Goal: Task Accomplishment & Management: Manage account settings

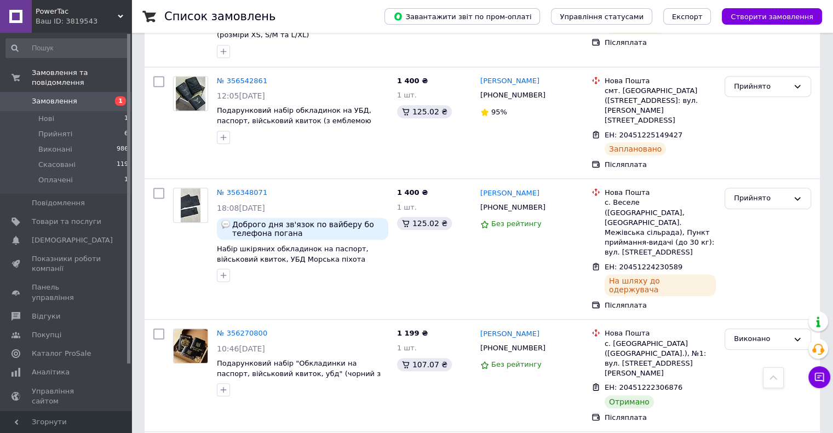
scroll to position [493, 0]
click at [44, 256] on span "Показники роботи компанії" at bounding box center [67, 264] width 70 height 20
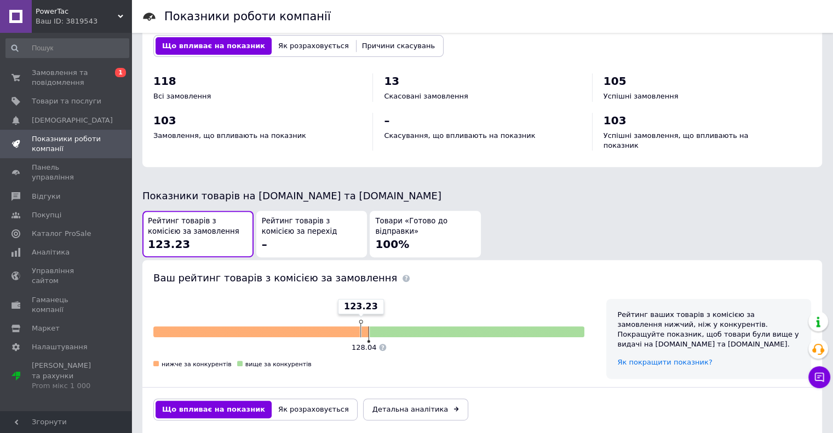
scroll to position [535, 0]
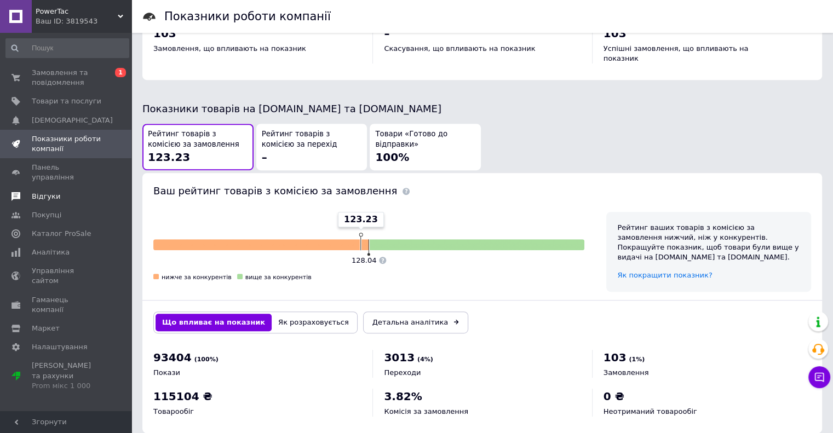
click at [43, 192] on span "Відгуки" at bounding box center [46, 197] width 28 height 10
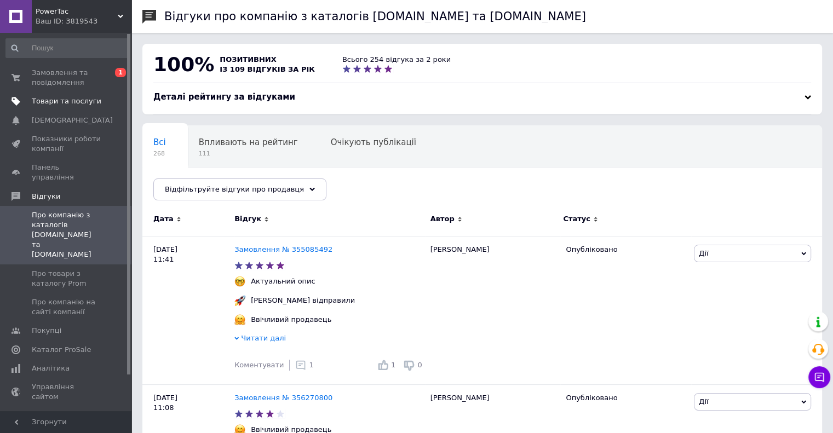
click at [67, 102] on span "Товари та послуги" at bounding box center [67, 101] width 70 height 10
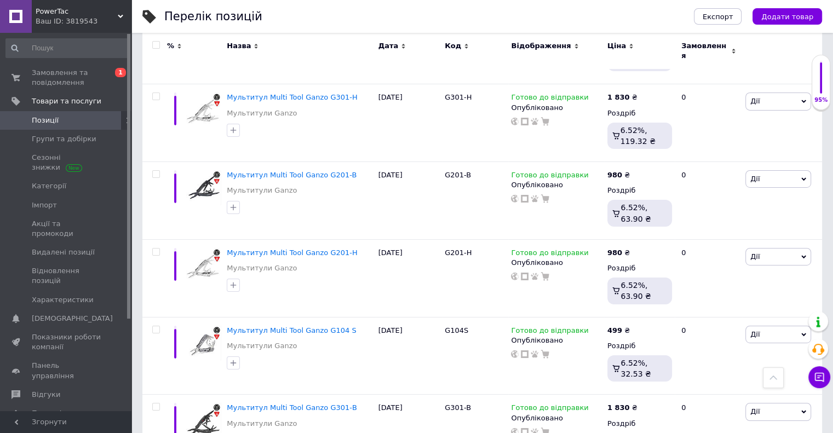
scroll to position [7836, 0]
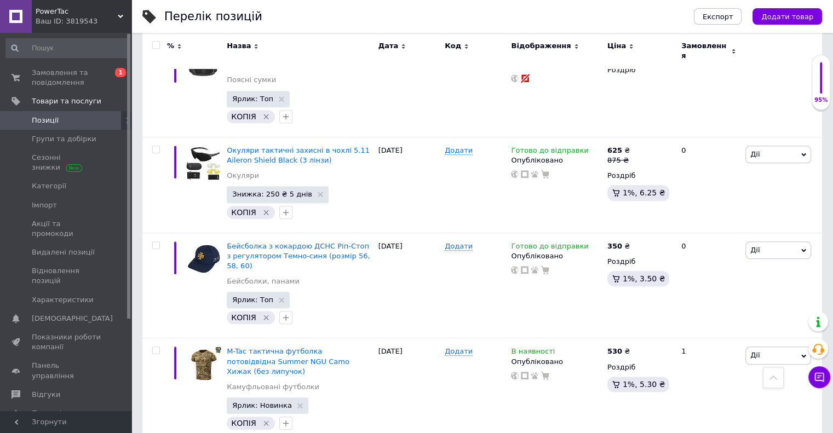
scroll to position [9426, 0]
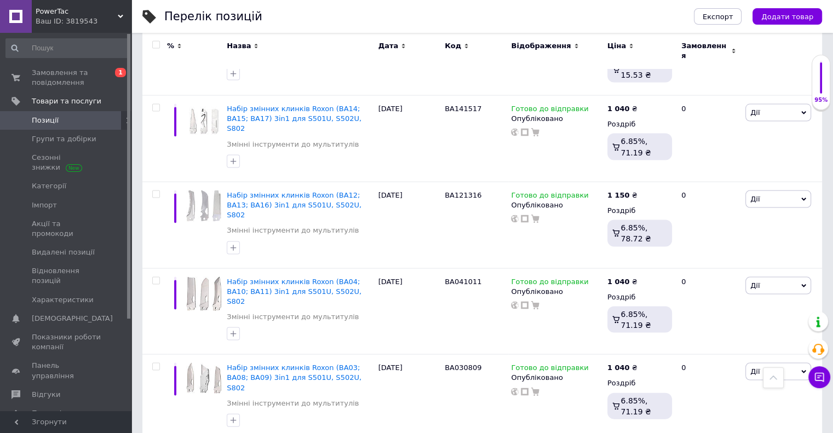
scroll to position [6358, 0]
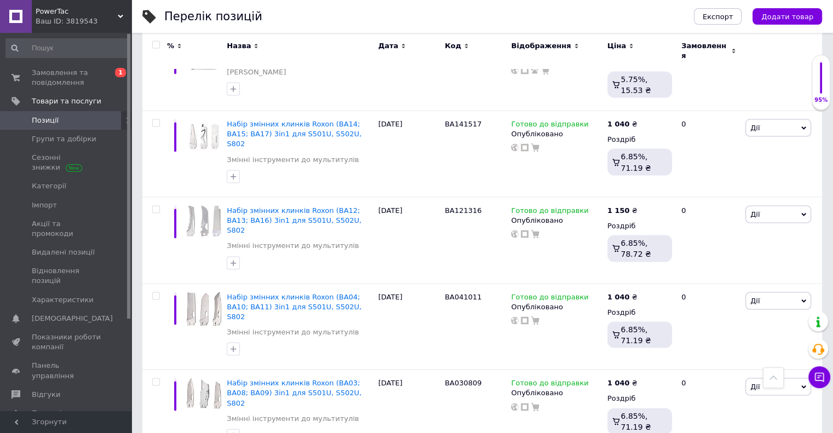
checkbox input "true"
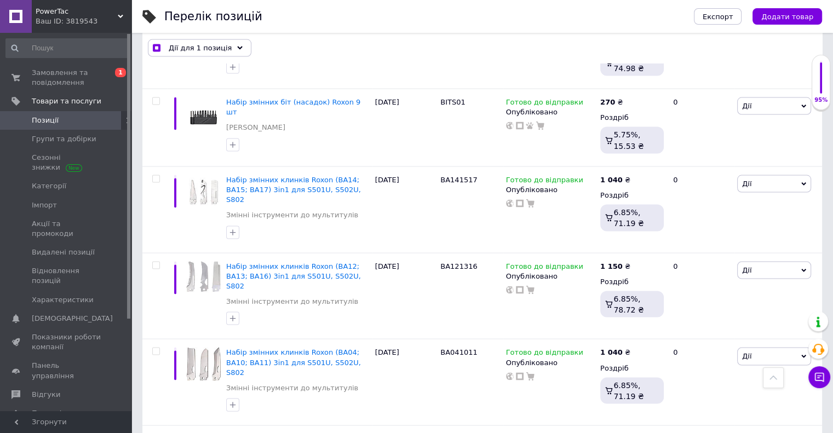
scroll to position [6359, 0]
click at [217, 44] on span "Дії для 1 позиція" at bounding box center [200, 48] width 63 height 10
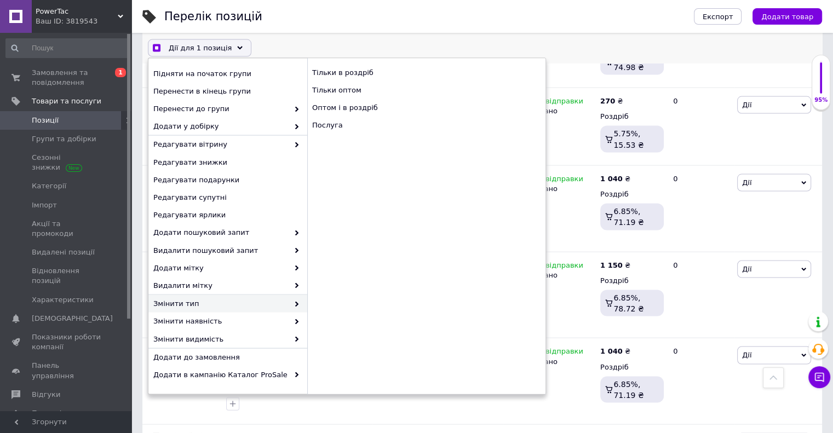
scroll to position [0, 0]
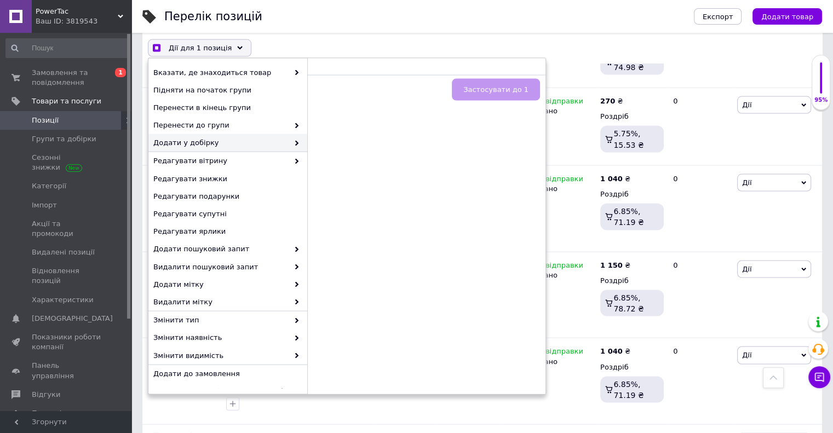
checkbox input "true"
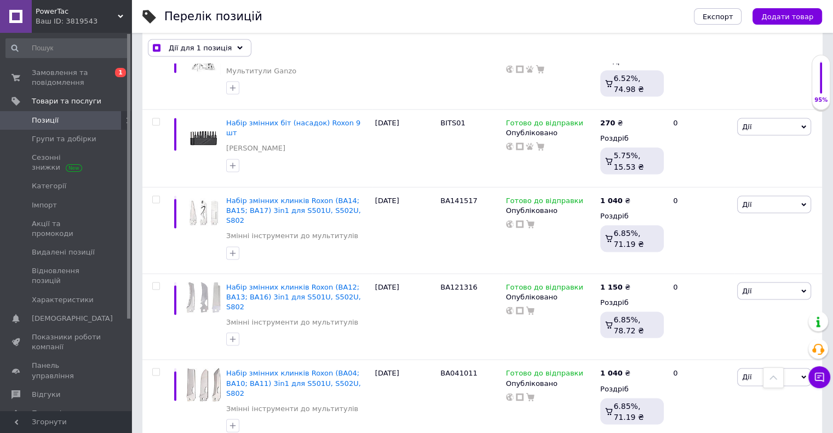
scroll to position [6304, 0]
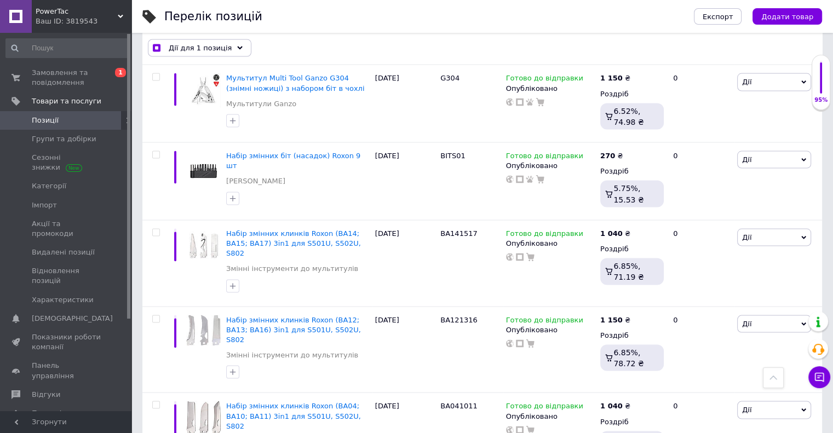
checkbox input "false"
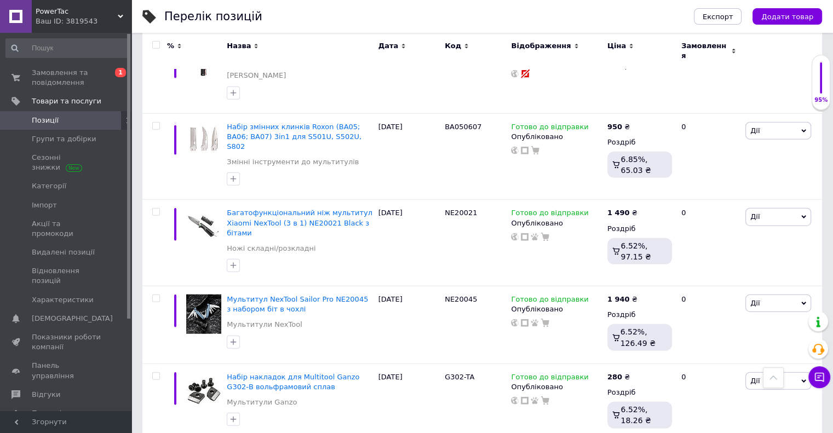
scroll to position [6796, 0]
